Goal: Task Accomplishment & Management: Manage account settings

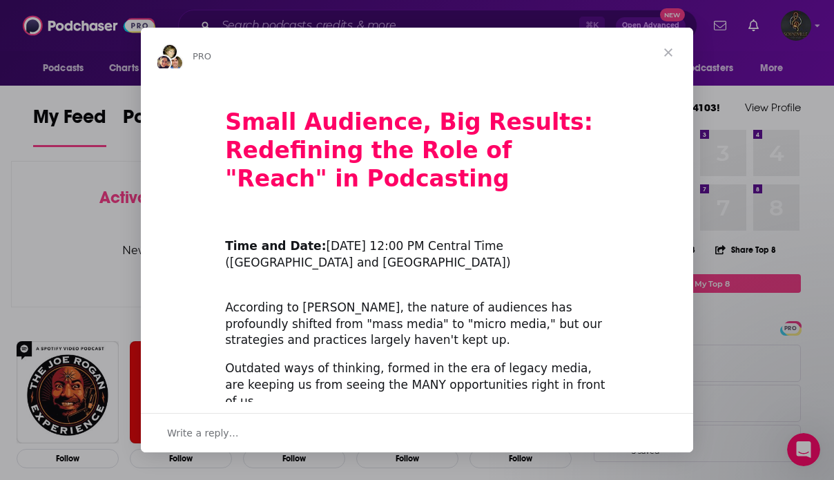
click at [662, 49] on span "Close" at bounding box center [669, 53] width 50 height 50
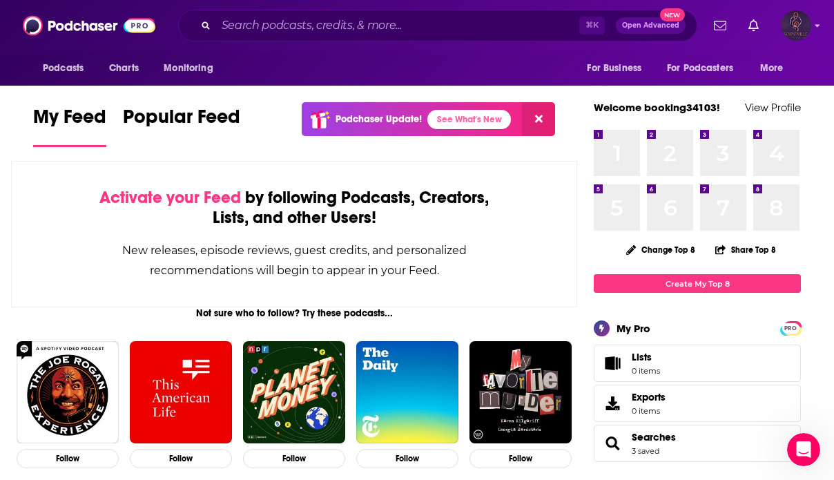
click at [801, 35] on img "Logged in as booking34103" at bounding box center [796, 25] width 30 height 30
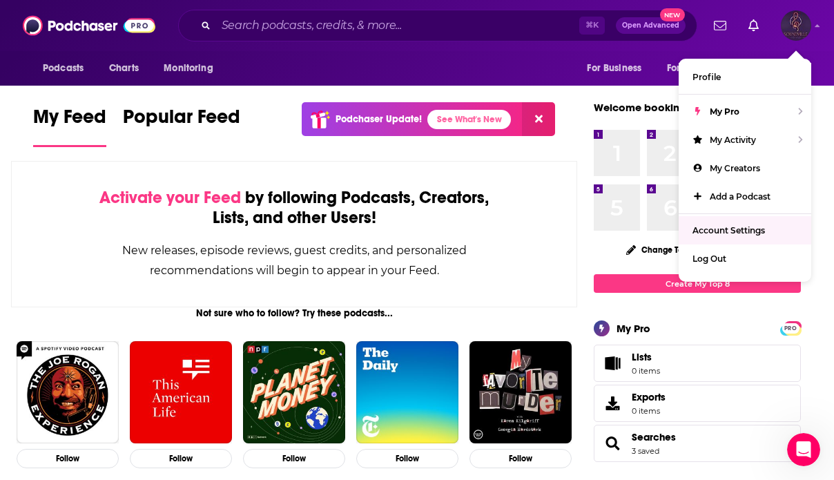
click at [726, 225] on span "Account Settings" at bounding box center [729, 230] width 72 height 10
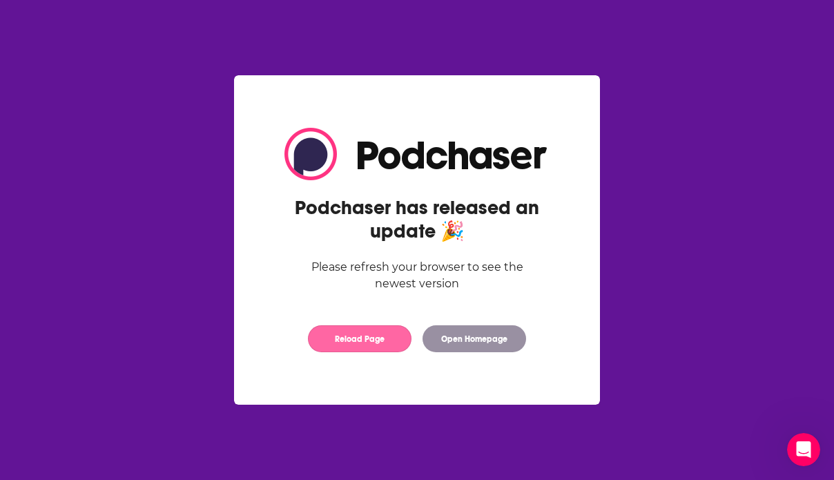
click at [351, 342] on button "Reload Page" at bounding box center [360, 338] width 104 height 27
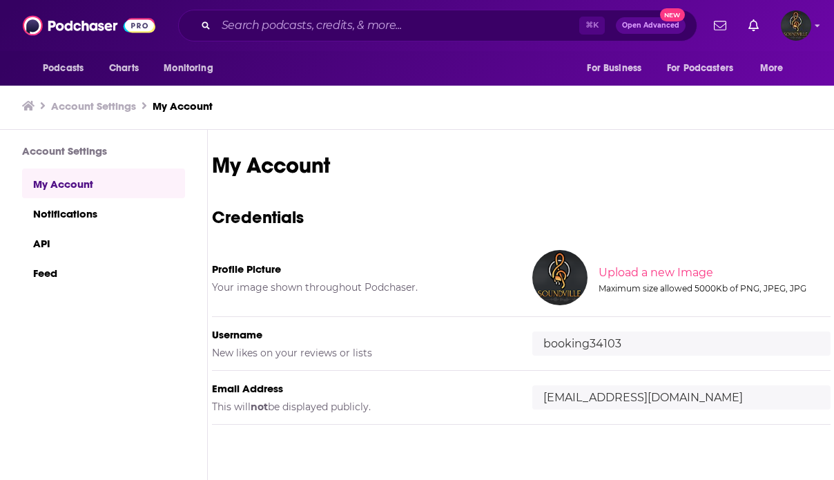
scroll to position [52, 0]
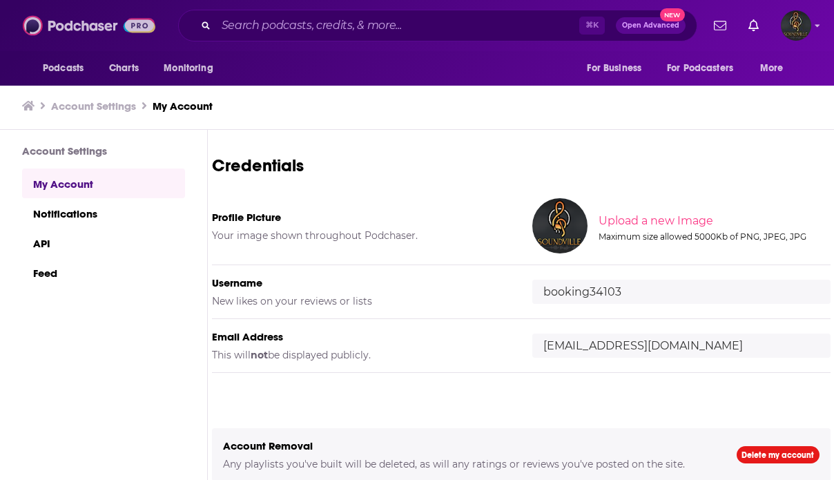
click at [90, 21] on img at bounding box center [89, 25] width 133 height 26
